Goal: Register for event/course

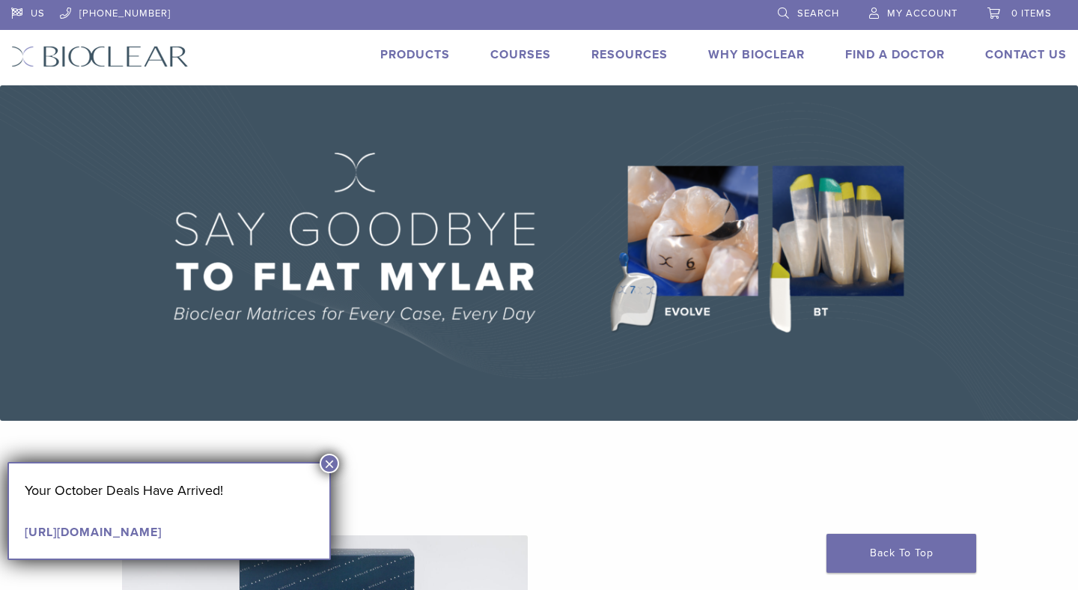
click at [524, 52] on link "Courses" at bounding box center [520, 54] width 61 height 15
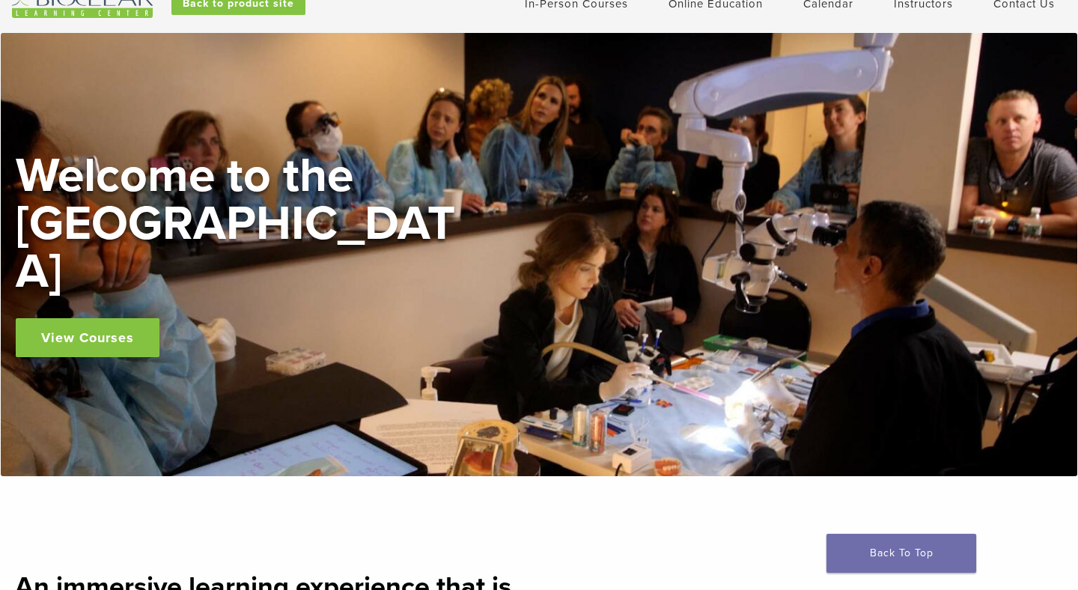
scroll to position [59, 0]
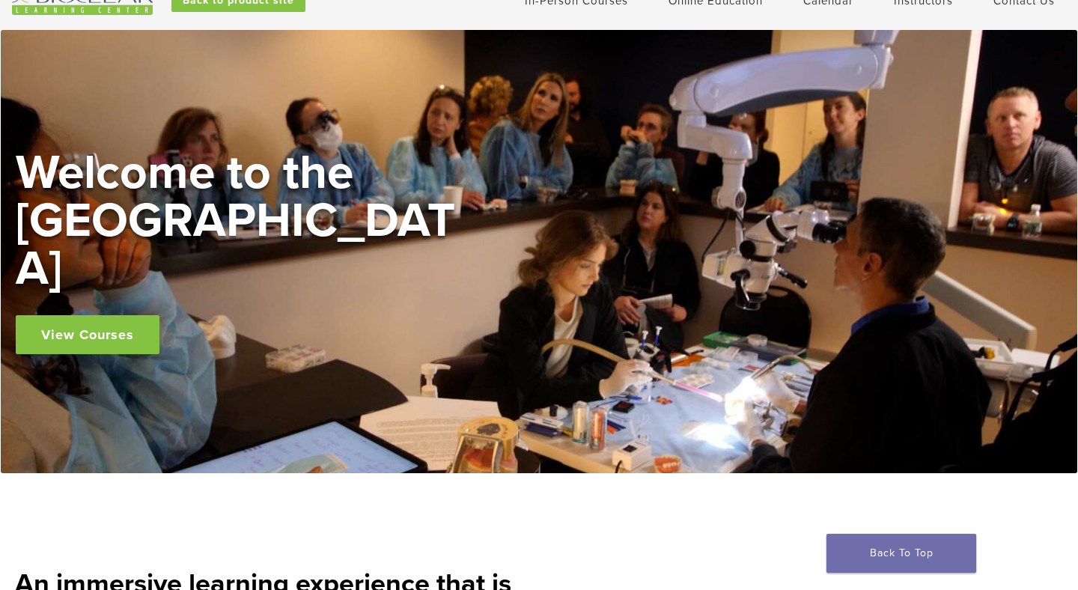
click at [133, 315] on link "View Courses" at bounding box center [88, 334] width 144 height 39
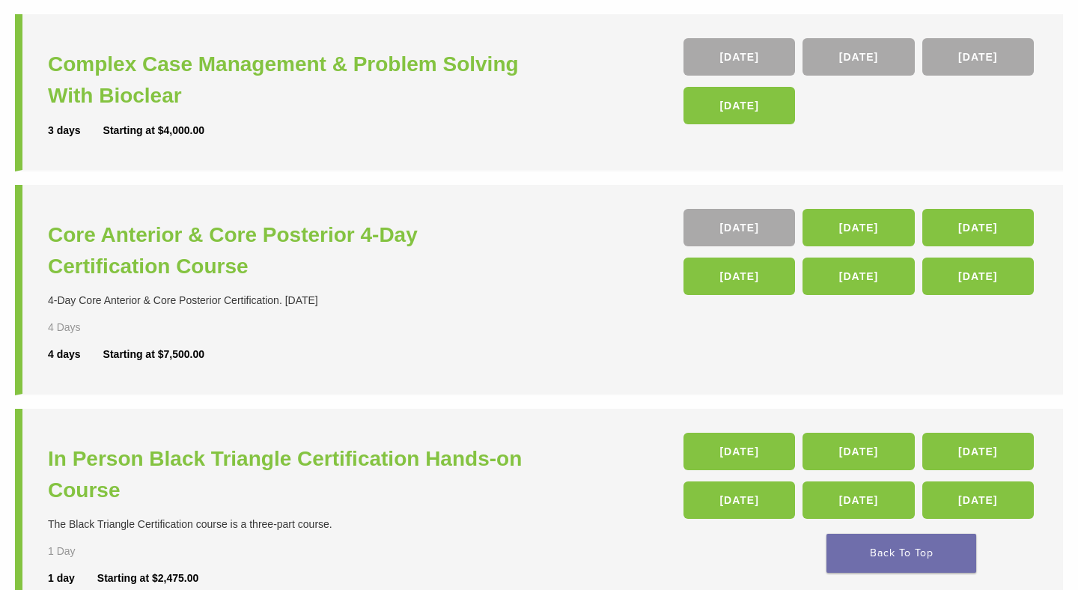
scroll to position [212, 0]
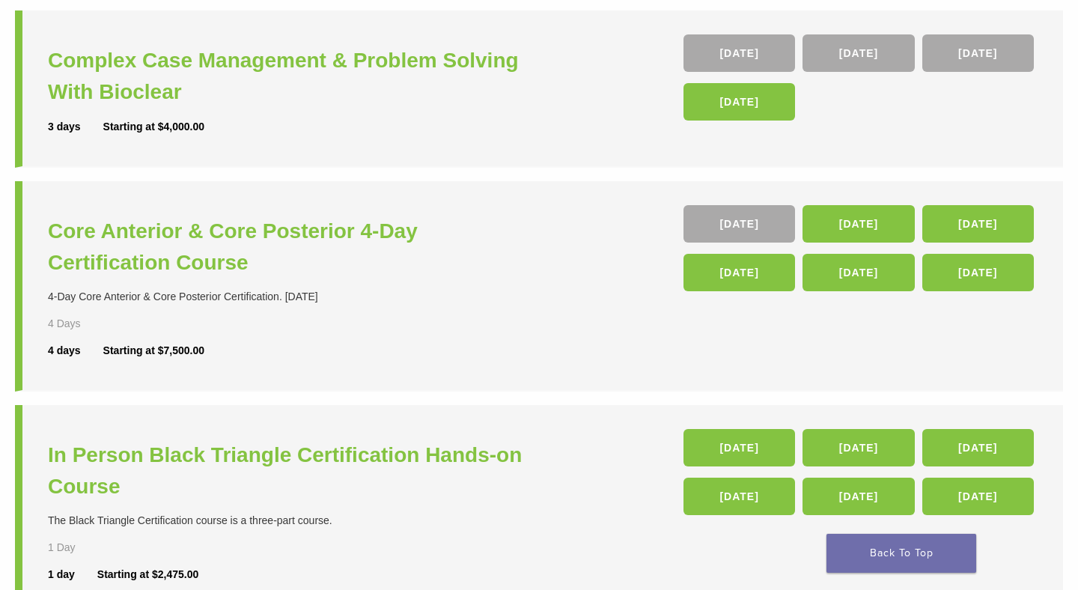
click at [574, 390] on li "Core Anterior & Core Posterior 4-Day Certification Course 4-Day Core Anterior &…" at bounding box center [539, 286] width 1048 height 210
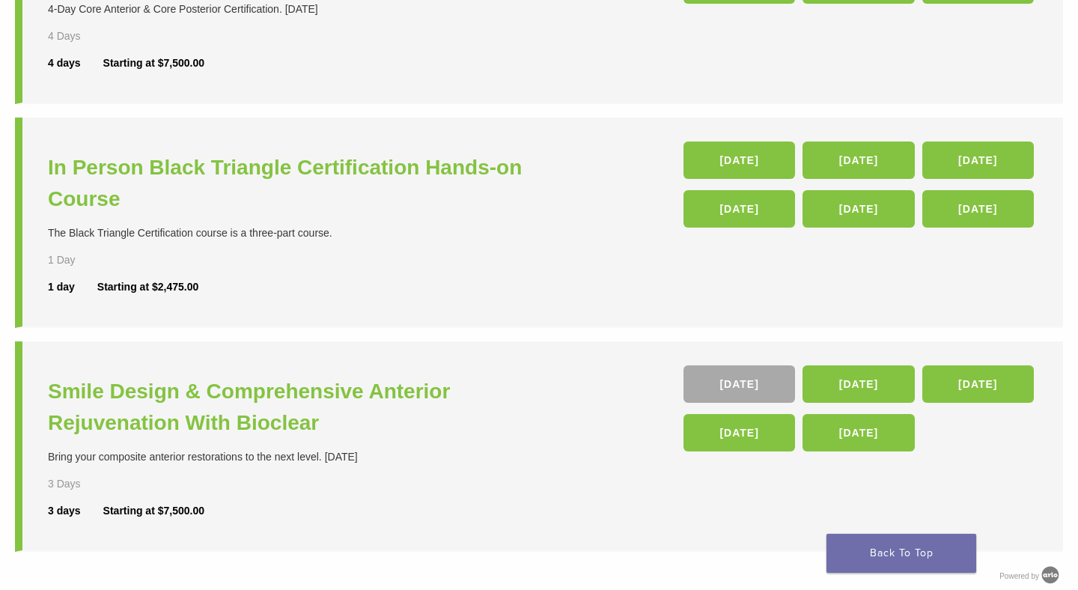
scroll to position [501, 0]
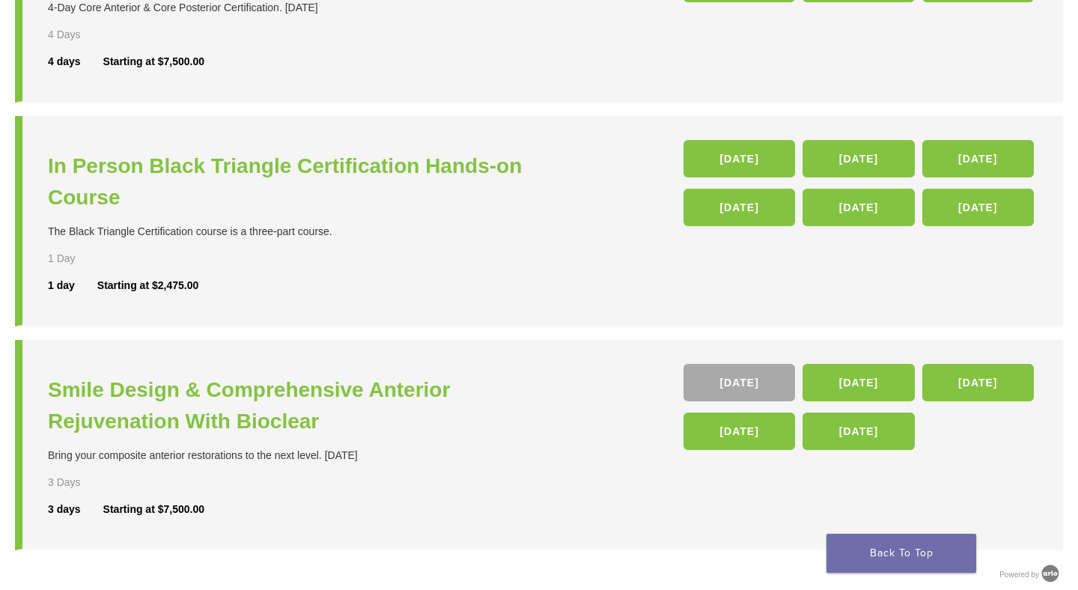
click at [572, 323] on li "In Person Black Triangle Certification Hands-on Course The Black Triangle Certi…" at bounding box center [539, 221] width 1048 height 210
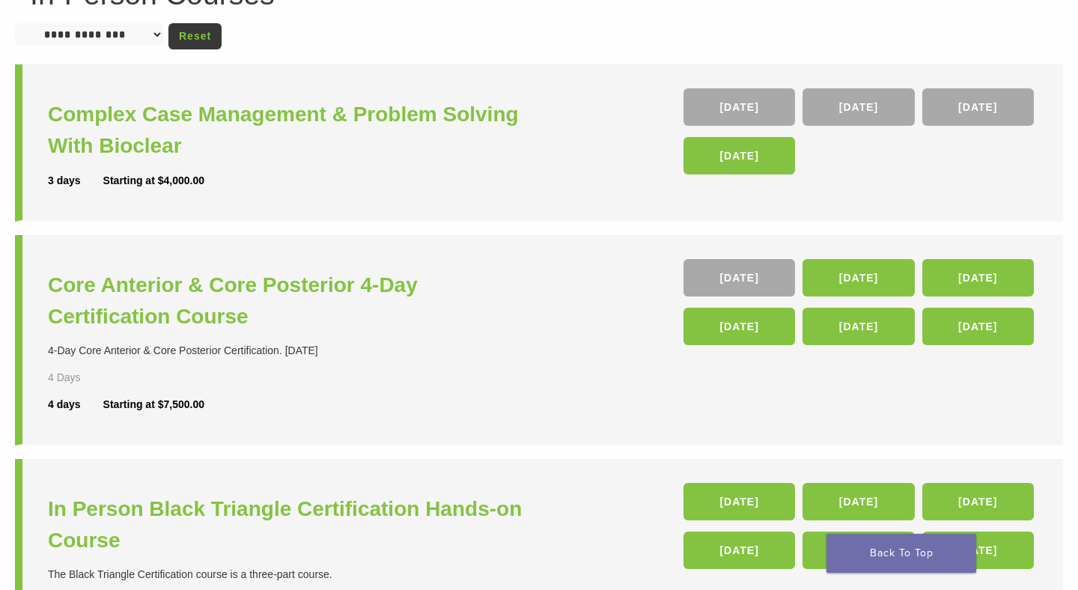
scroll to position [0, 0]
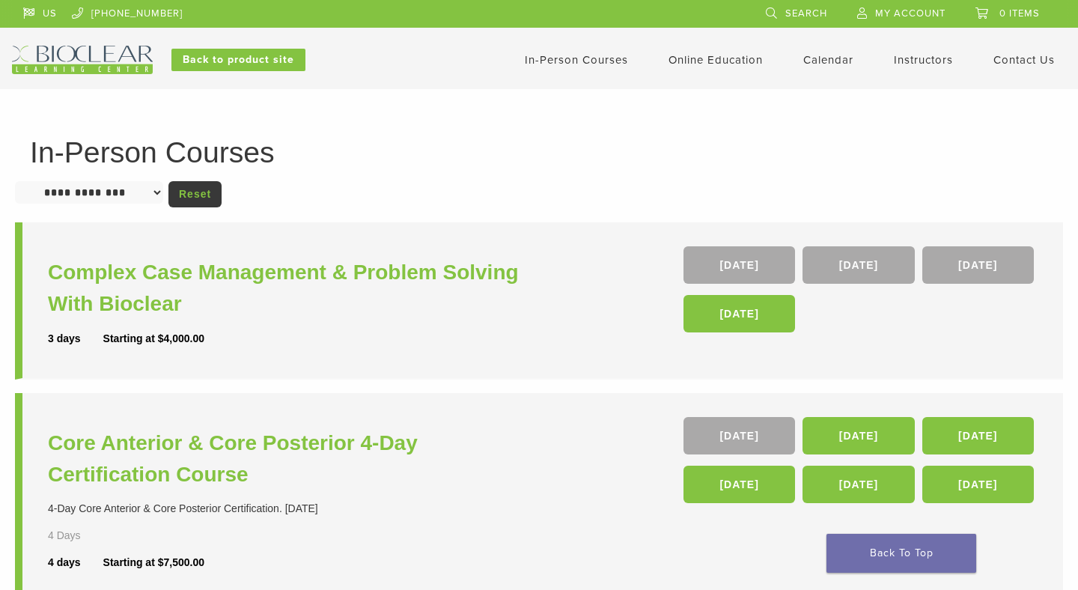
click at [959, 147] on h1 "In-Person Courses" at bounding box center [539, 152] width 1018 height 29
